Goal: Check status

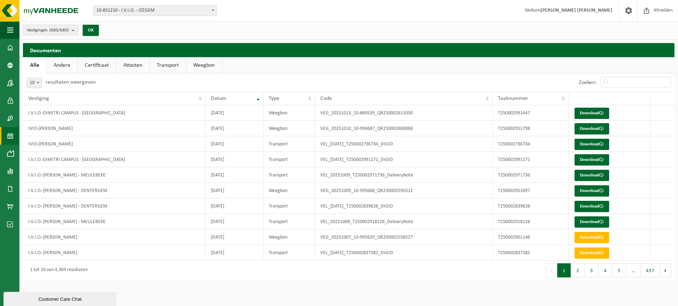
click at [13, 136] on link "Kalender" at bounding box center [9, 136] width 19 height 18
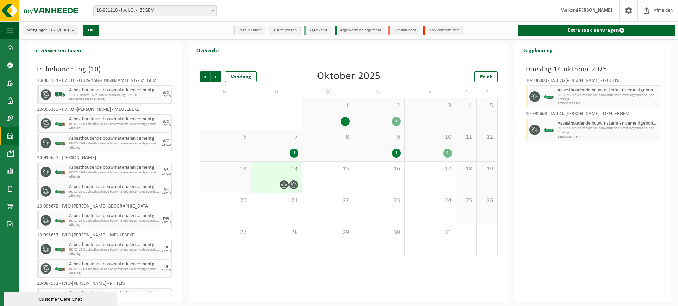
click at [566, 126] on span "Asbesthoudende bouwmaterialen cementgebonden (hechtgebonden)" at bounding box center [608, 124] width 101 height 6
click at [302, 149] on div "8" at bounding box center [327, 145] width 51 height 31
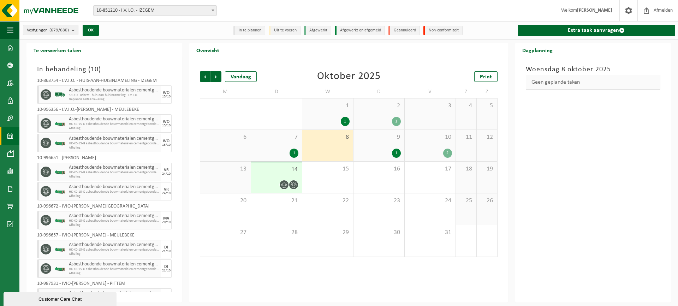
click at [264, 170] on span "14" at bounding box center [277, 170] width 44 height 8
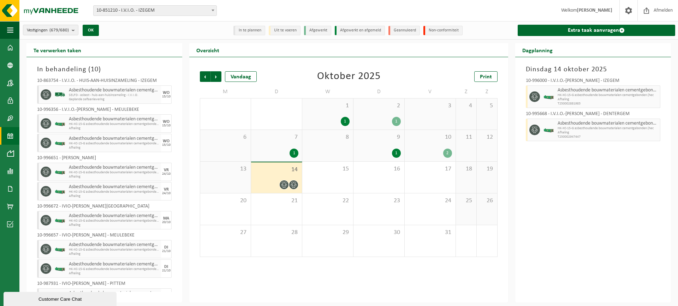
click at [533, 98] on icon at bounding box center [534, 97] width 6 height 6
click at [595, 91] on span "Asbesthoudende bouwmaterialen cementgebonden (hechtgebonden)" at bounding box center [608, 91] width 101 height 6
drag, startPoint x: 552, startPoint y: 93, endPoint x: 629, endPoint y: 101, distance: 77.3
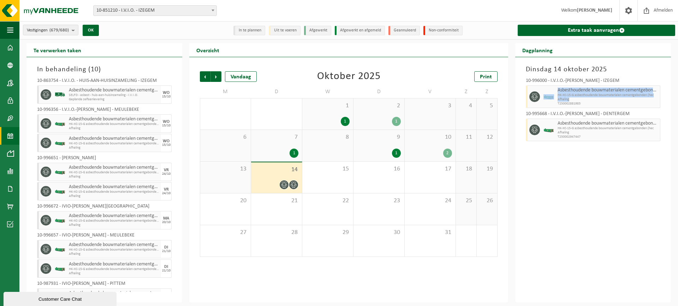
click at [629, 101] on div "Asbesthoudende bouwmaterialen cementgebonden (hechtgebonden) HK-XC-15-G asbesth…" at bounding box center [593, 96] width 135 height 23
click at [594, 84] on div "10-996000 - I.V.I.O.-[PERSON_NAME] - IZEGEM" at bounding box center [593, 81] width 135 height 7
click at [591, 100] on span "Afhaling" at bounding box center [608, 99] width 101 height 4
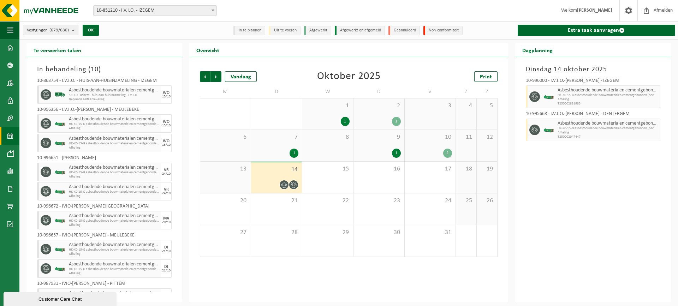
click at [289, 25] on ul "In te plannen Uit te voeren Afgewerkt Afgewerkt en afgemeld Geannuleerd Non-con…" at bounding box center [349, 30] width 234 height 14
click at [611, 104] on span "T250002881983" at bounding box center [608, 104] width 101 height 4
